Goal: Check status: Check status

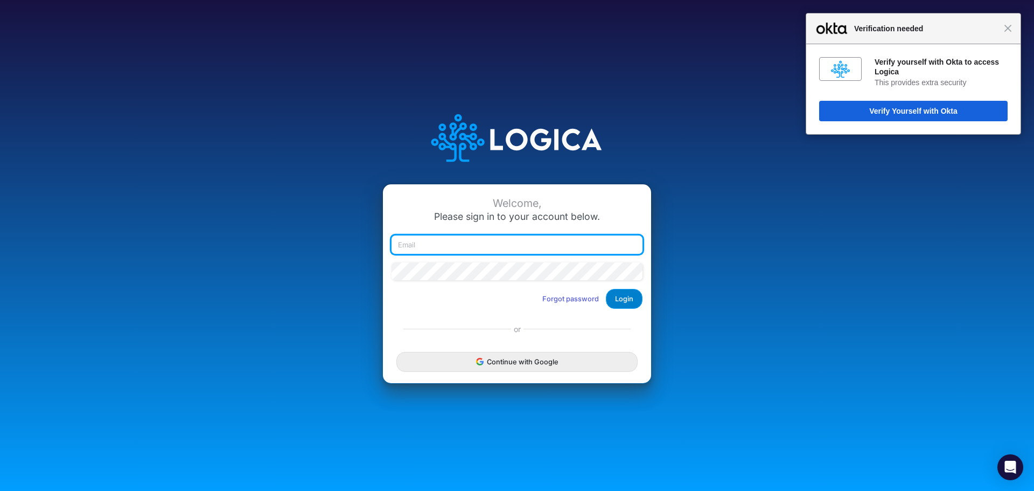
type input "areid@cassling.com"
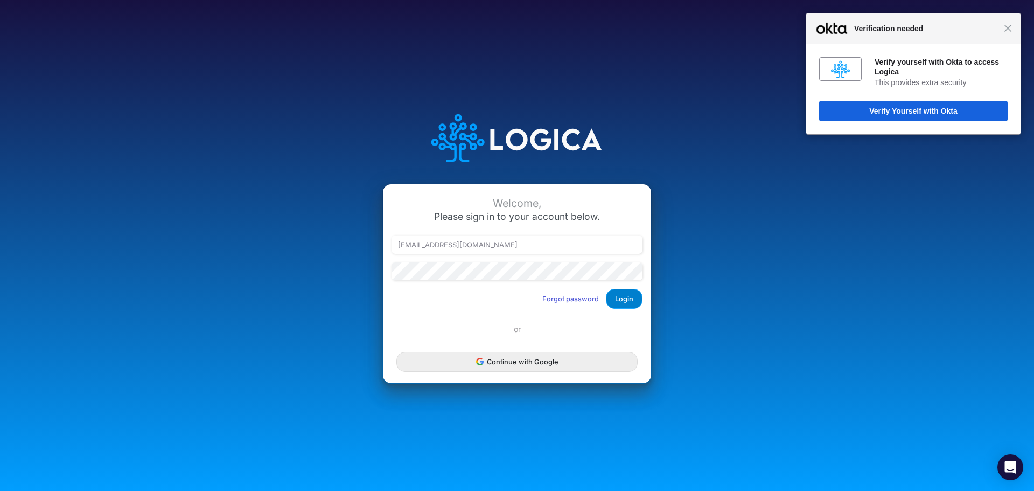
click at [621, 300] on button "Login" at bounding box center [624, 299] width 37 height 20
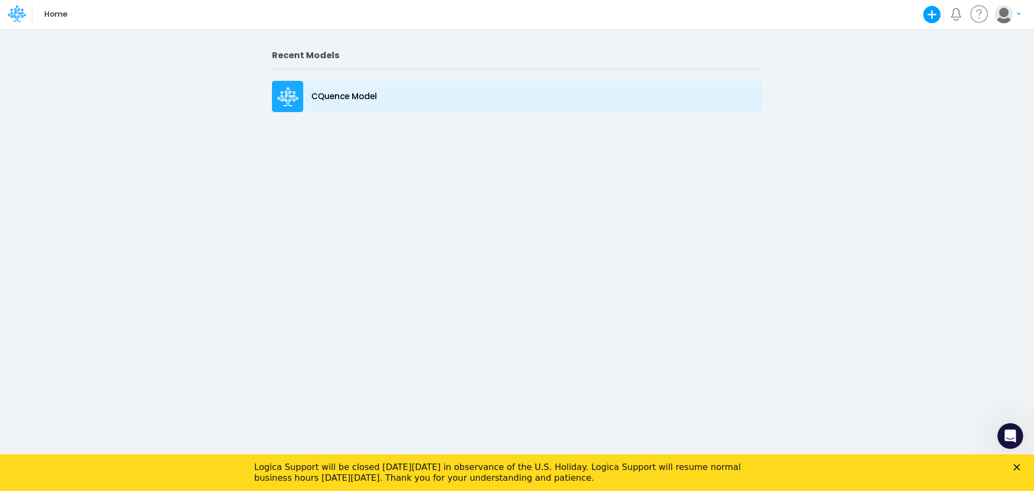
click at [294, 97] on icon at bounding box center [286, 98] width 18 height 7
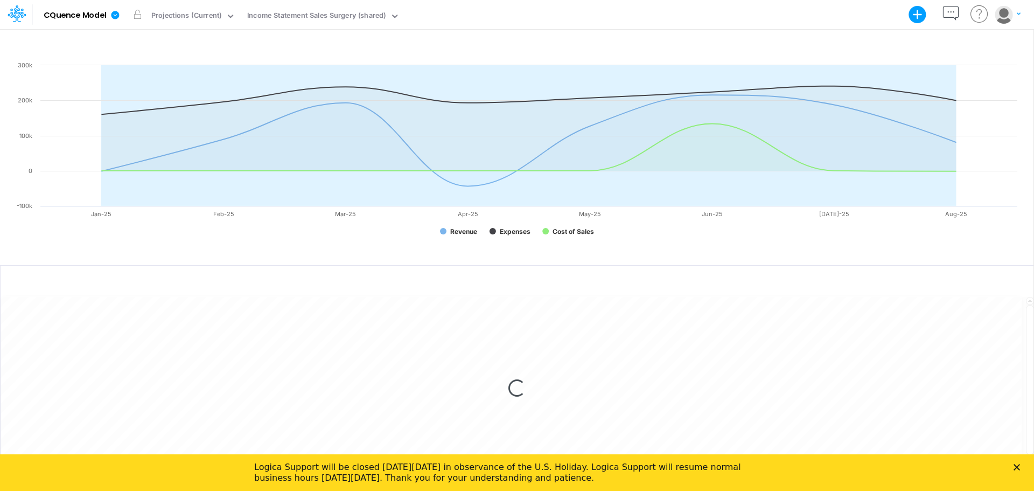
click at [1016, 468] on polygon "Close" at bounding box center [1016, 467] width 6 height 6
